Goal: Find contact information: Find contact information

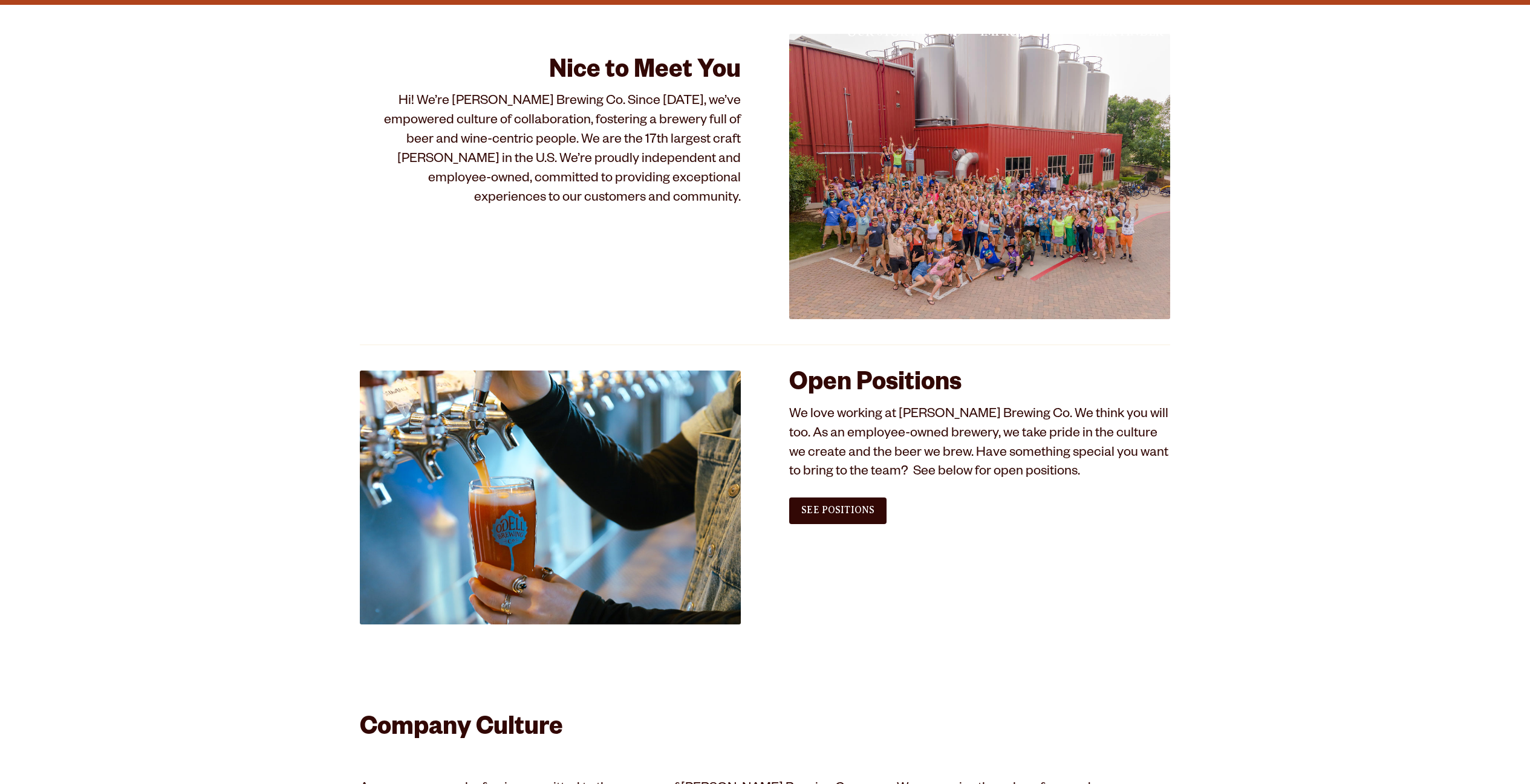
scroll to position [604, 0]
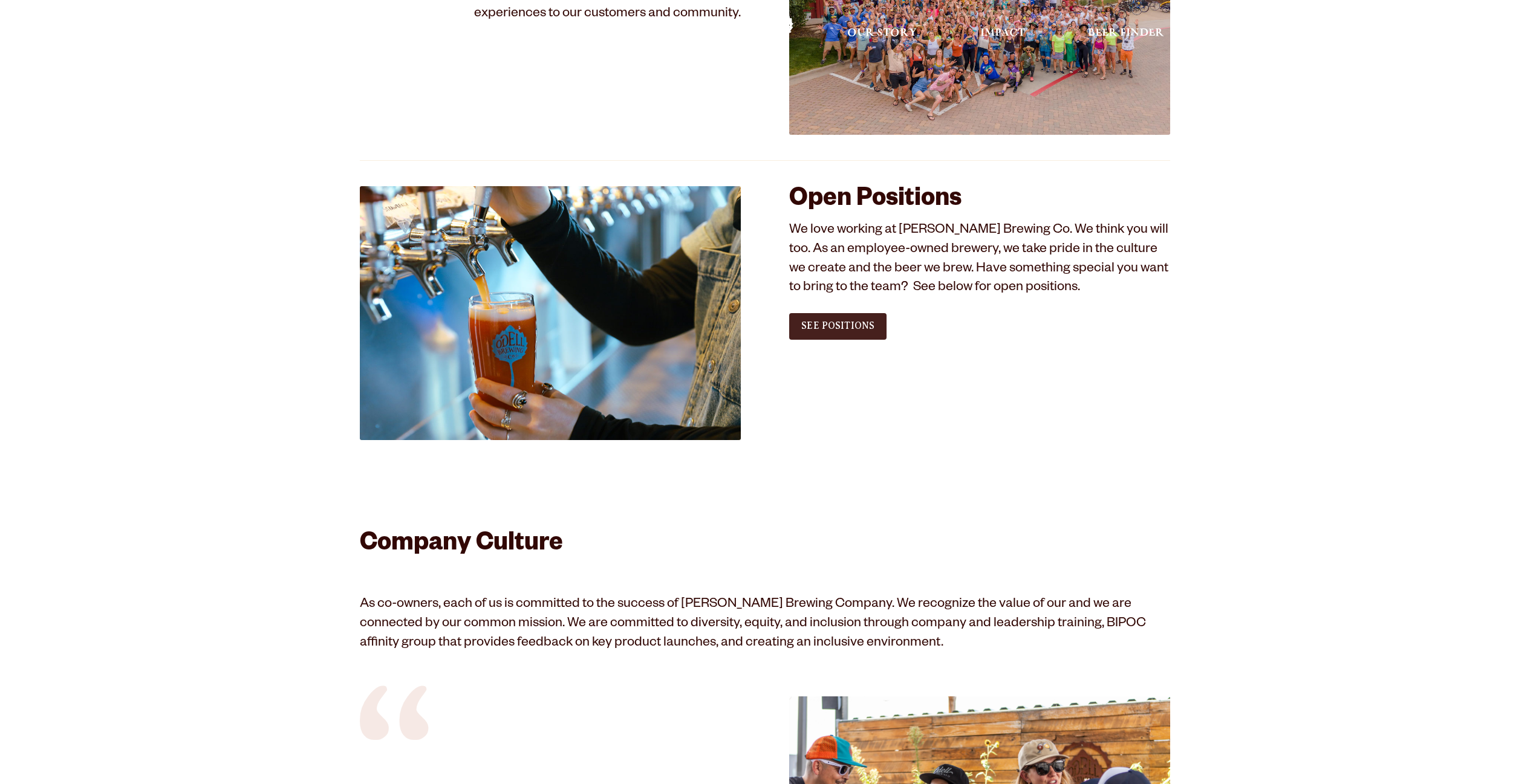
click at [830, 330] on span "See Positions" at bounding box center [838, 326] width 73 height 11
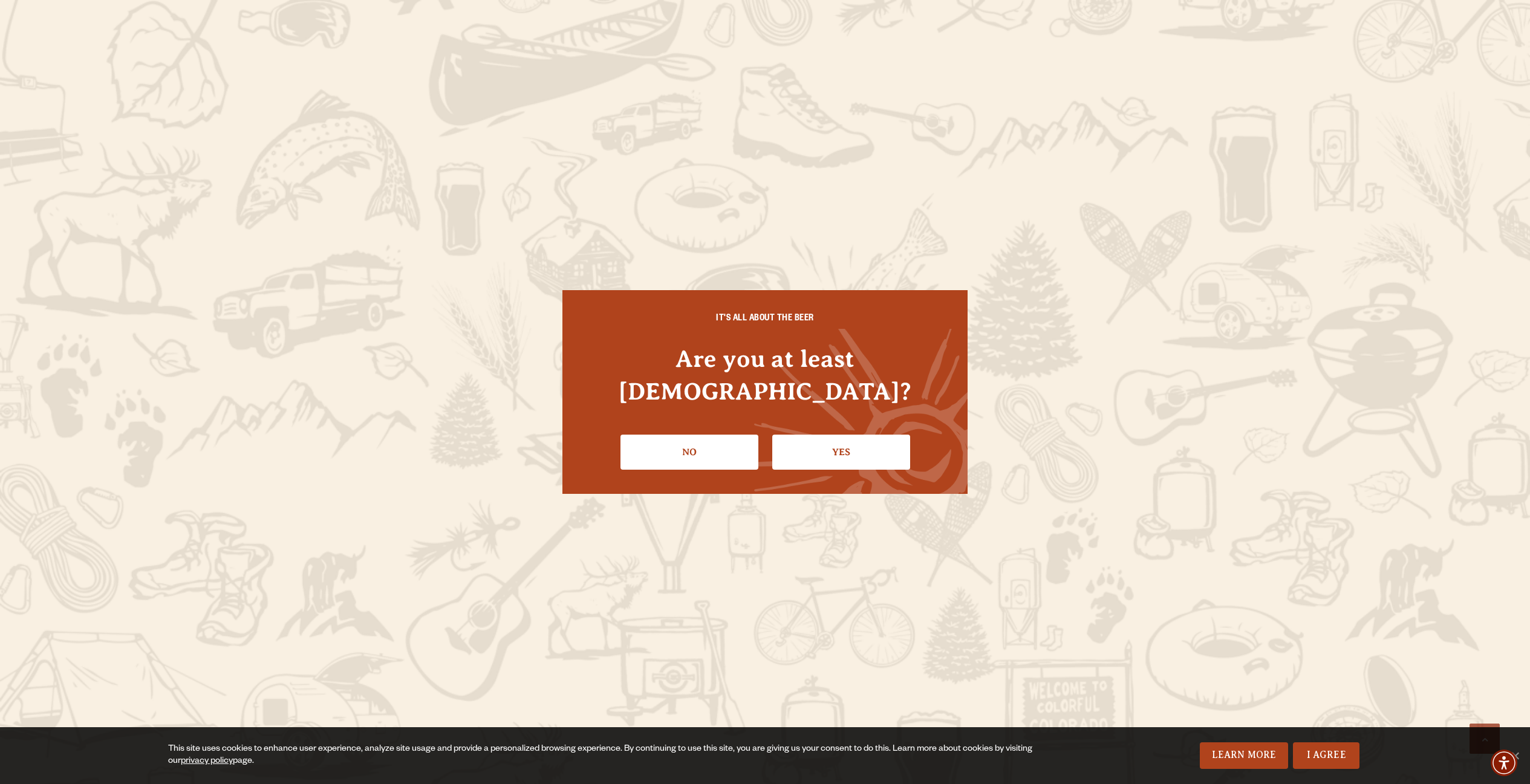
scroll to position [607, 0]
click at [821, 436] on link "Yes" at bounding box center [845, 452] width 138 height 35
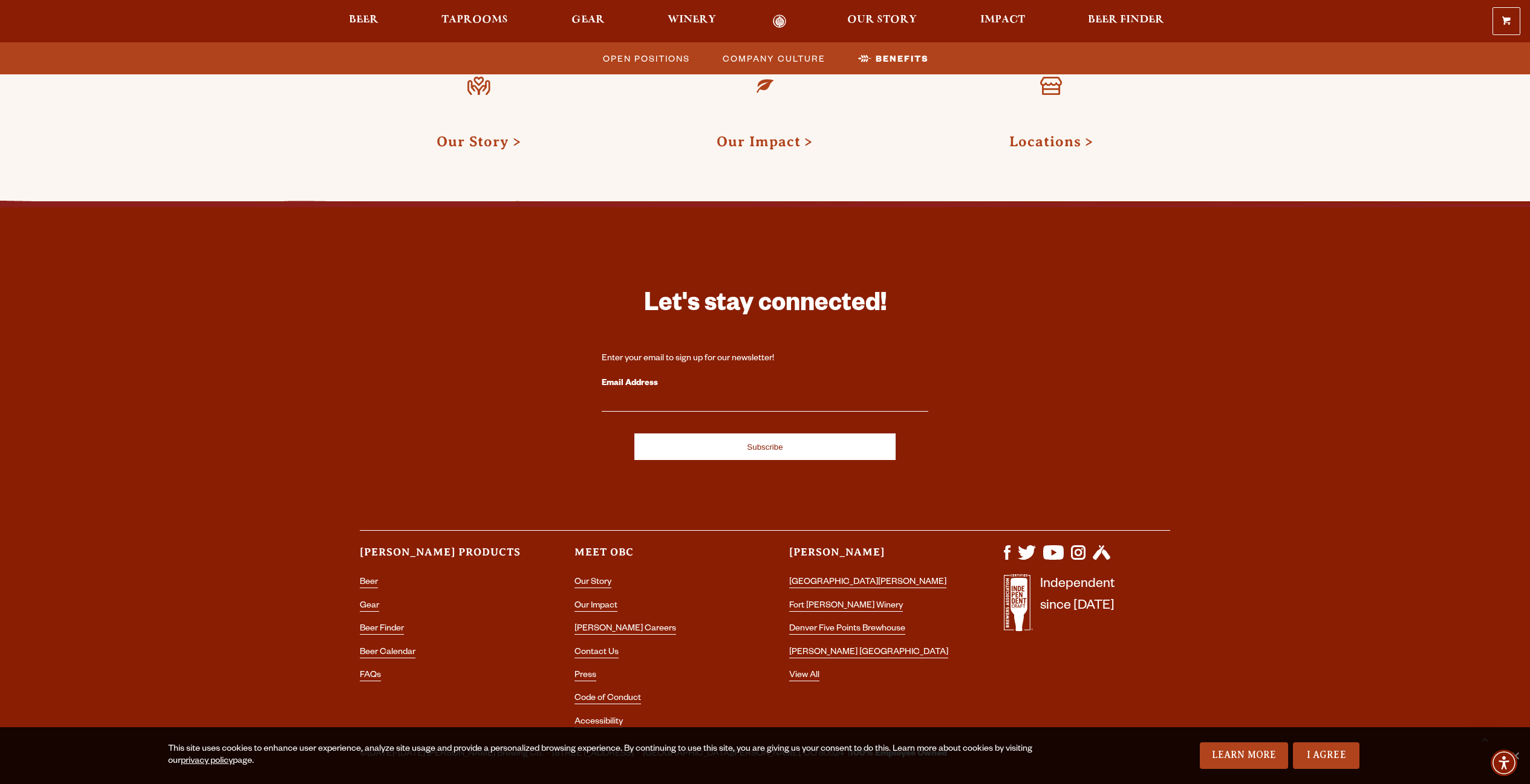
scroll to position [2022, 0]
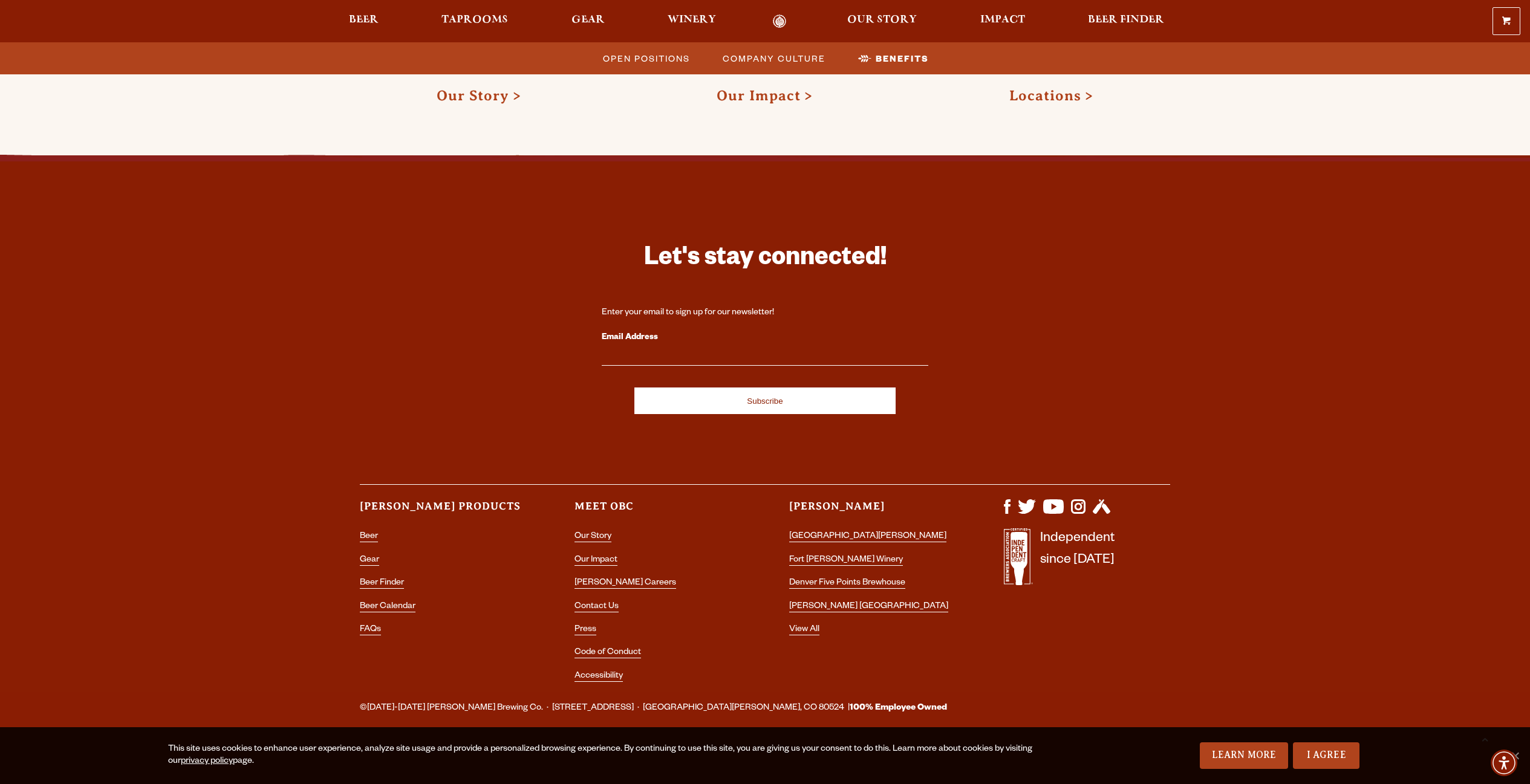
click at [593, 602] on li "Contact Us" at bounding box center [658, 607] width 166 height 16
click at [592, 604] on link "Contact Us" at bounding box center [597, 607] width 44 height 11
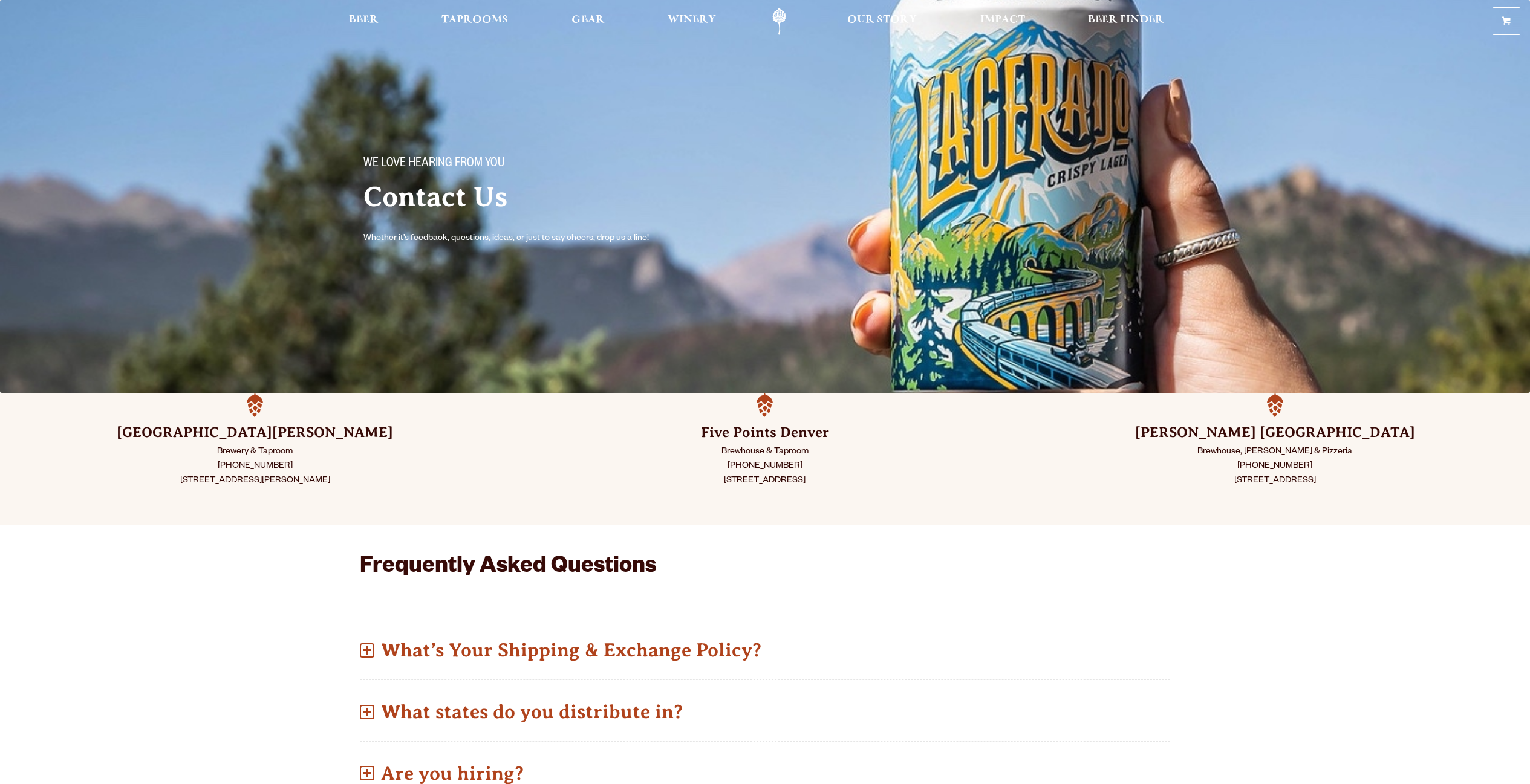
click at [257, 465] on p "Brewery & Taproom [PHONE_NUMBER] [STREET_ADDRESS][PERSON_NAME]" at bounding box center [255, 467] width 450 height 44
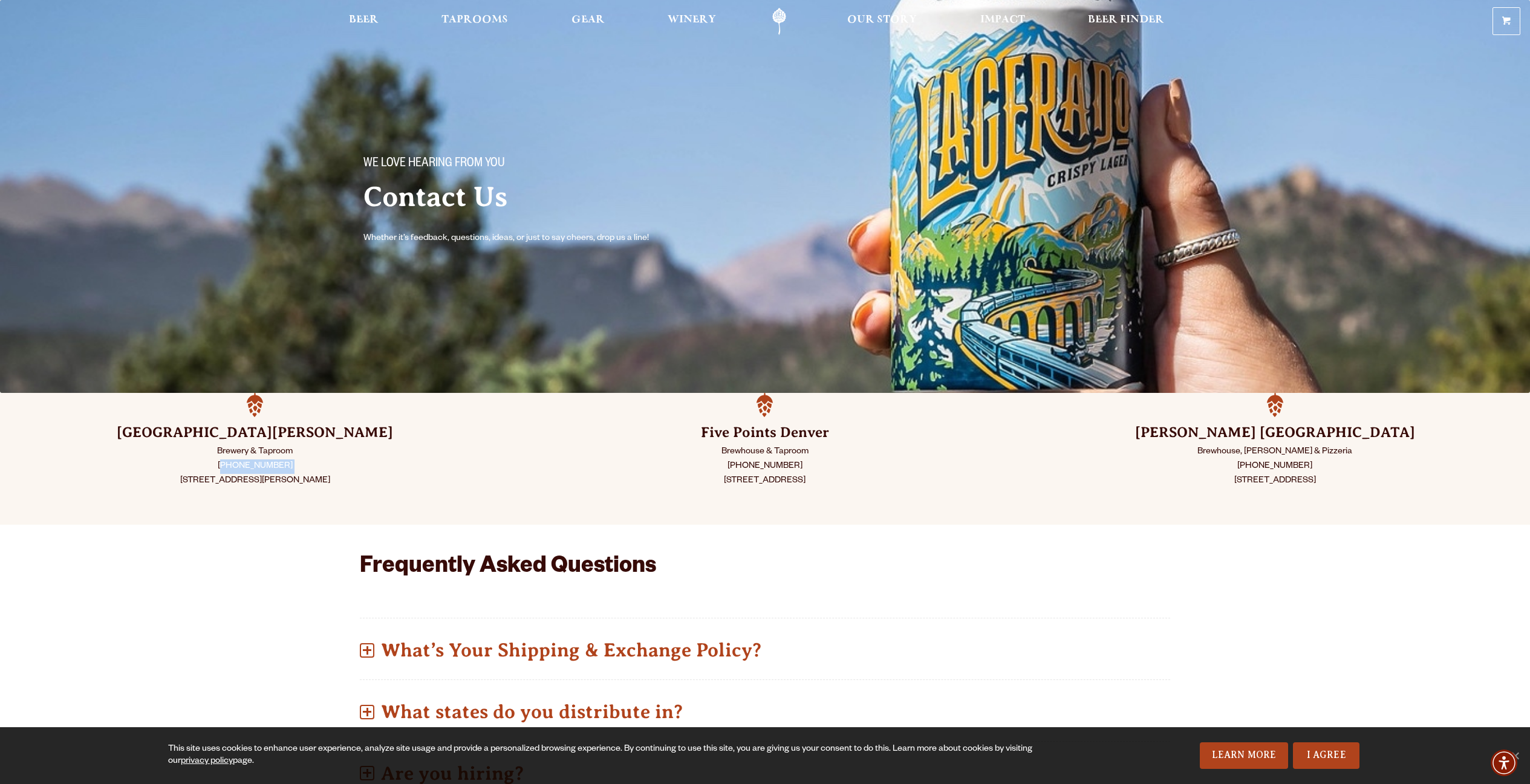
click at [257, 465] on p "Brewery & Taproom [PHONE_NUMBER] [STREET_ADDRESS][PERSON_NAME]" at bounding box center [255, 467] width 450 height 44
copy p "[PHONE_NUMBER]"
click at [207, 440] on h3 "[GEOGRAPHIC_DATA][PERSON_NAME]" at bounding box center [255, 432] width 450 height 19
click at [214, 453] on p "Brewery & Taproom [PHONE_NUMBER] [STREET_ADDRESS][PERSON_NAME]" at bounding box center [255, 467] width 450 height 44
drag, startPoint x: 213, startPoint y: 464, endPoint x: 343, endPoint y: 468, distance: 130.1
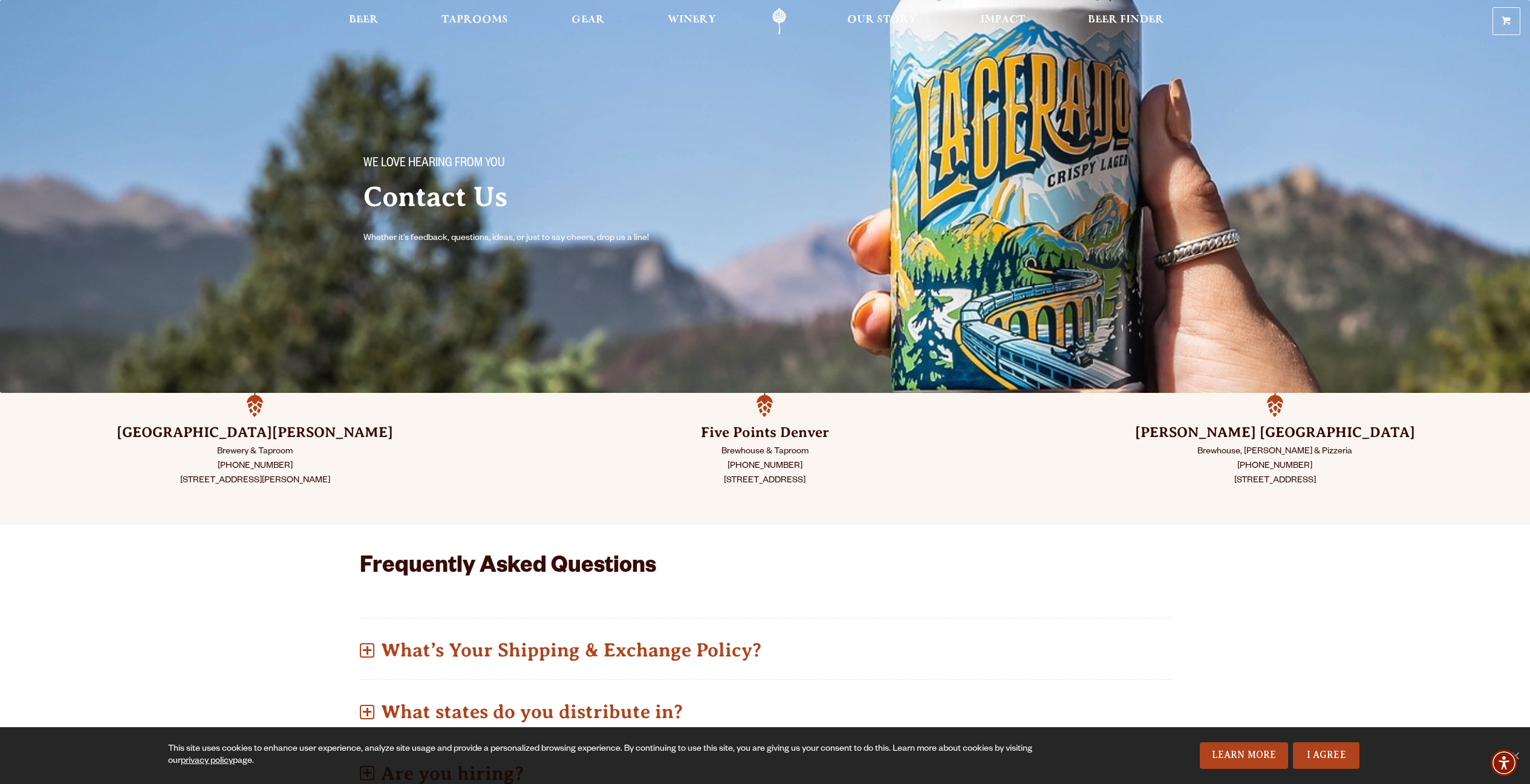
click at [396, 484] on p "Brewery & Taproom [PHONE_NUMBER] [STREET_ADDRESS][PERSON_NAME]" at bounding box center [255, 467] width 450 height 44
drag, startPoint x: 202, startPoint y: 429, endPoint x: 381, endPoint y: 481, distance: 186.4
click at [381, 481] on div "Fort [PERSON_NAME] Brewery & Taproom [PHONE_NUMBER] [STREET_ADDRESS][PERSON_NAM…" at bounding box center [255, 459] width 450 height 72
copy div "Fort [PERSON_NAME] Brewery & Taproom [PHONE_NUMBER] [STREET_ADDRESS][PERSON_NAM…"
click at [261, 482] on p "Brewery & Taproom [PHONE_NUMBER] [STREET_ADDRESS][PERSON_NAME]" at bounding box center [255, 467] width 450 height 44
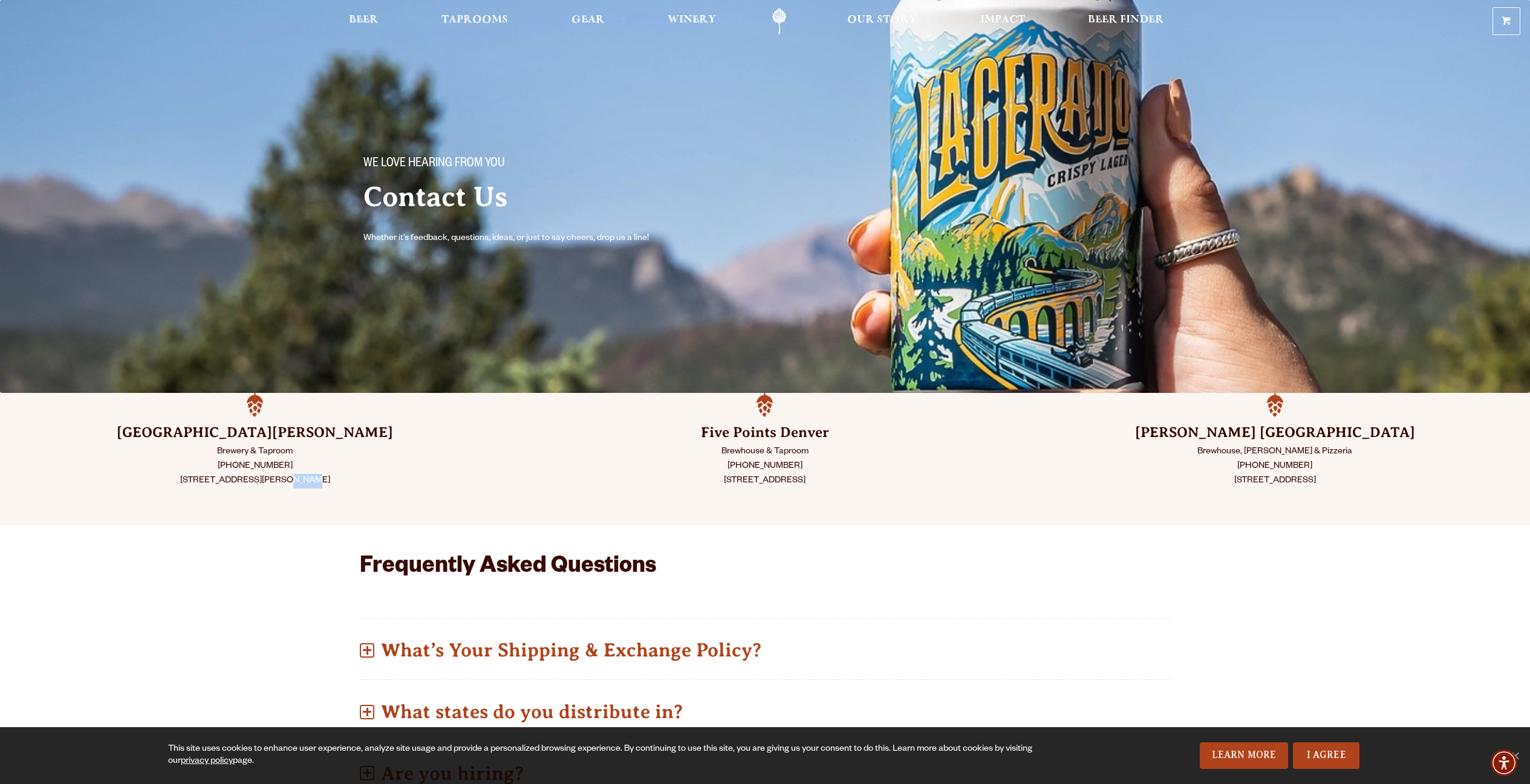
click at [261, 483] on p "Brewery & Taproom [PHONE_NUMBER] [STREET_ADDRESS][PERSON_NAME]" at bounding box center [255, 467] width 450 height 44
